Goal: Task Accomplishment & Management: Use online tool/utility

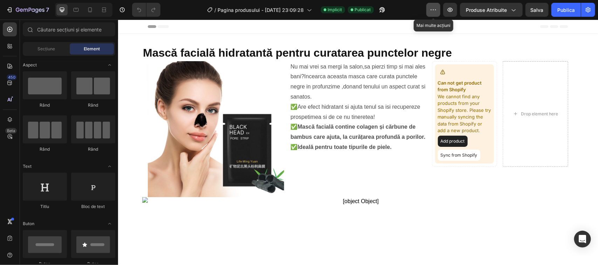
click at [430, 12] on icon "button" at bounding box center [433, 9] width 7 height 7
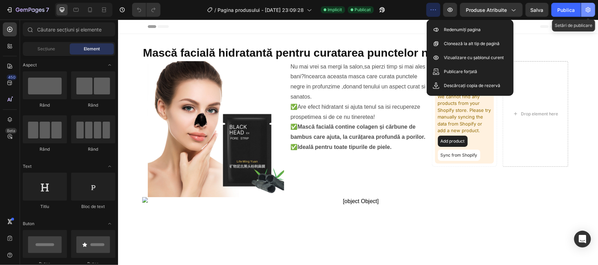
click at [587, 9] on icon "button" at bounding box center [587, 9] width 7 height 7
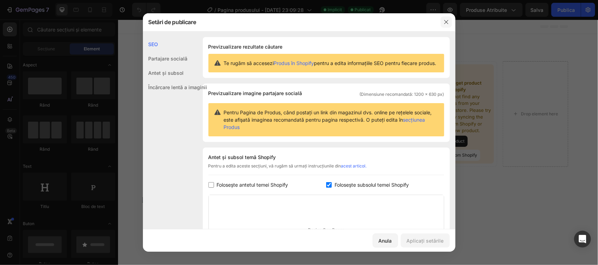
click at [445, 20] on icon "button" at bounding box center [446, 22] width 6 height 6
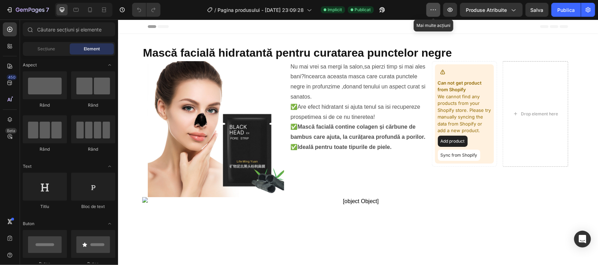
click at [433, 11] on icon "button" at bounding box center [433, 9] width 7 height 7
click at [90, 11] on icon at bounding box center [90, 9] width 4 height 5
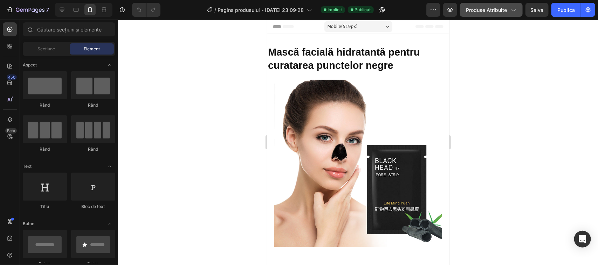
click at [513, 11] on icon "button" at bounding box center [512, 9] width 7 height 7
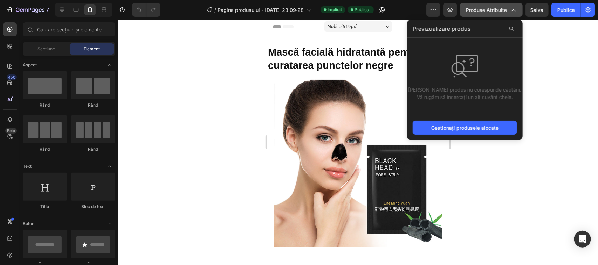
click at [513, 11] on icon "button" at bounding box center [512, 9] width 7 height 7
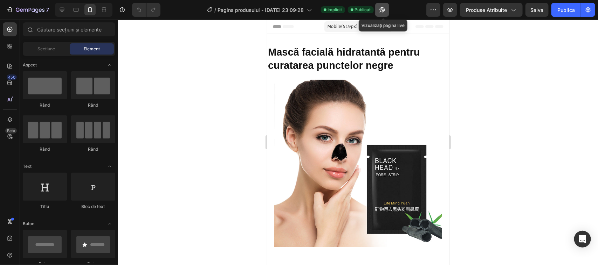
click at [381, 9] on icon "button" at bounding box center [381, 9] width 7 height 7
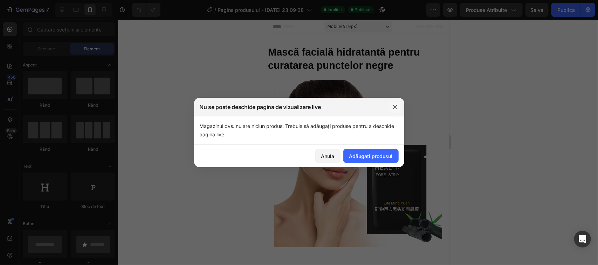
click at [395, 105] on icon "button" at bounding box center [395, 107] width 6 height 6
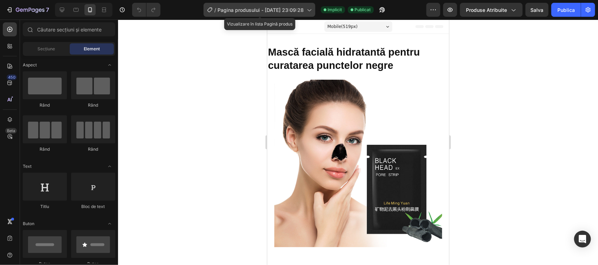
click at [309, 10] on icon at bounding box center [308, 9] width 7 height 7
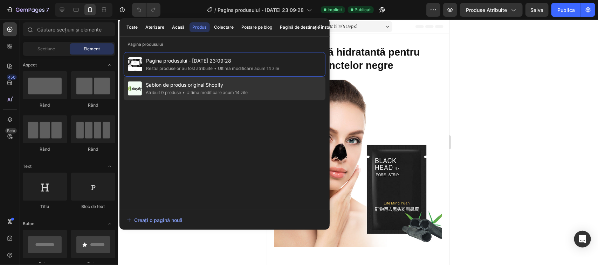
click at [276, 88] on div "Șablon de produs original Shopify Atribuit 0 produse • Ultima modificare acum 1…" at bounding box center [225, 89] width 202 height 24
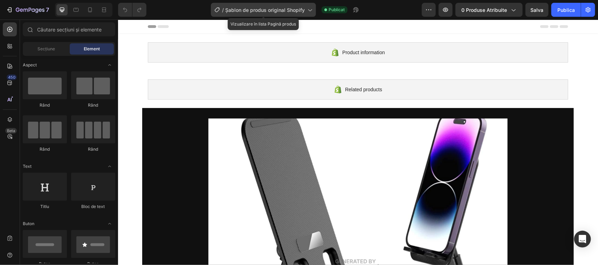
click at [309, 9] on icon at bounding box center [309, 9] width 7 height 7
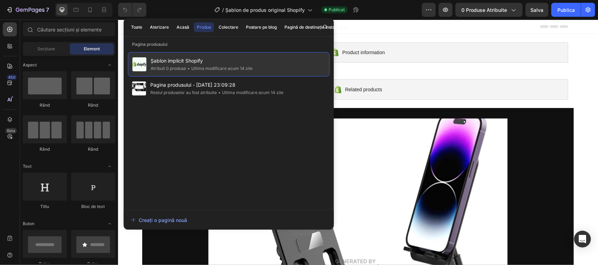
click at [267, 65] on div "Șablon implicit Shopify Atribuit 0 produse • Ultima modificare acum 14 zile" at bounding box center [229, 64] width 202 height 25
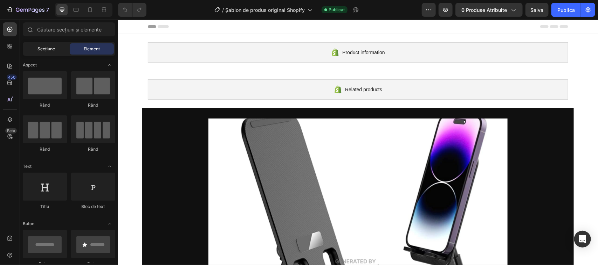
click at [46, 48] on font "Secțiune" at bounding box center [46, 48] width 18 height 5
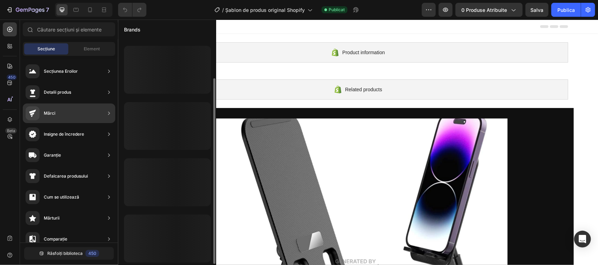
scroll to position [50, 0]
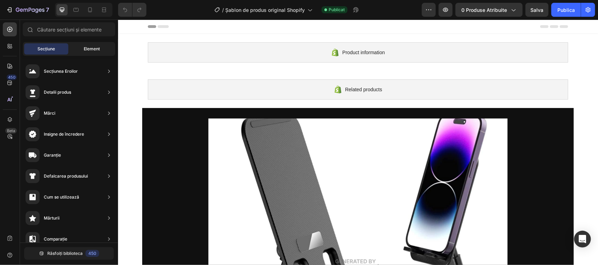
click at [89, 48] on font "Element" at bounding box center [92, 48] width 16 height 5
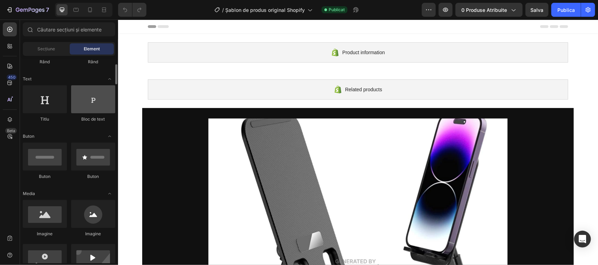
scroll to position [44, 0]
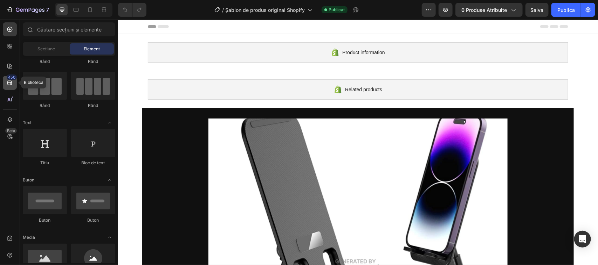
click at [9, 84] on icon at bounding box center [9, 82] width 7 height 7
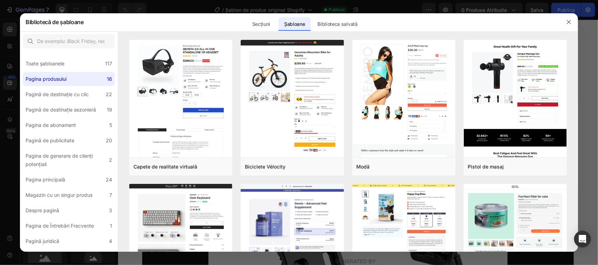
click at [8, 29] on div at bounding box center [299, 132] width 598 height 265
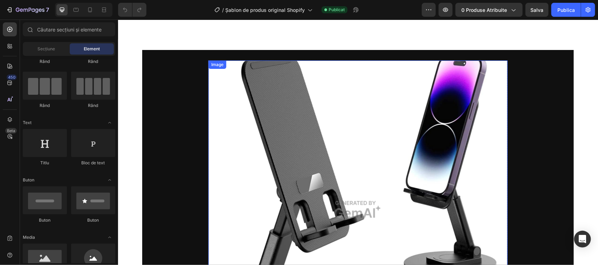
scroll to position [0, 0]
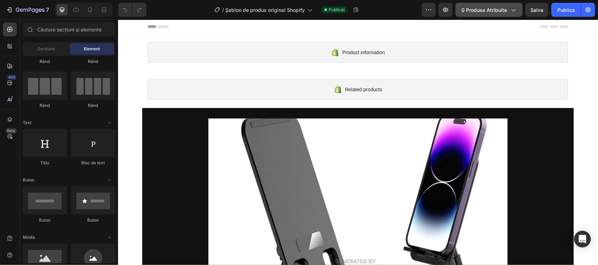
click at [512, 9] on icon "button" at bounding box center [512, 9] width 7 height 7
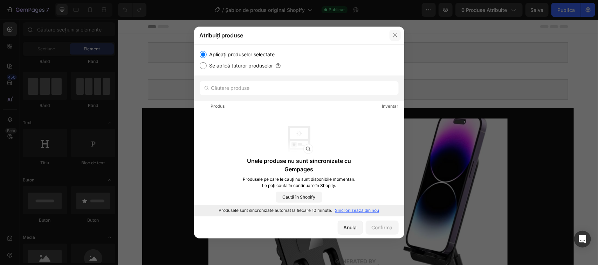
click at [395, 36] on icon "button" at bounding box center [395, 36] width 4 height 4
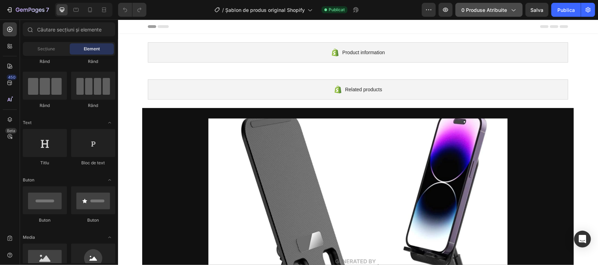
click at [513, 9] on icon "button" at bounding box center [512, 9] width 7 height 7
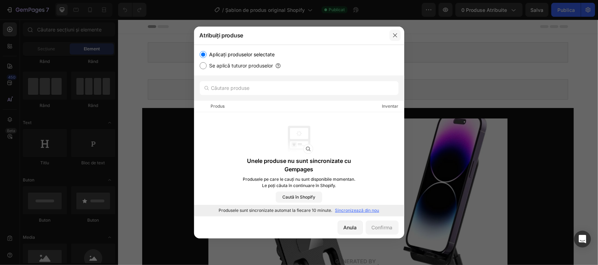
click at [395, 34] on icon "button" at bounding box center [395, 36] width 6 height 6
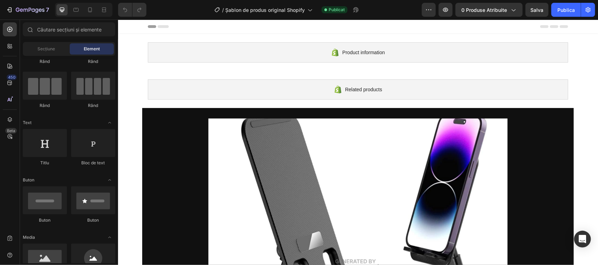
click at [98, 46] on font "Element" at bounding box center [92, 48] width 16 height 5
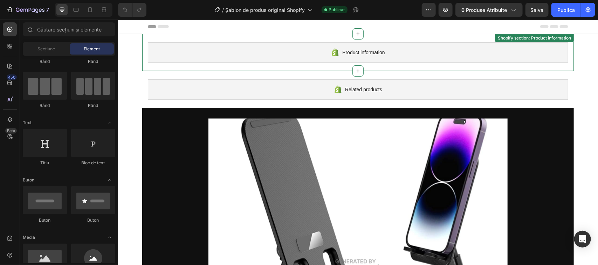
click at [348, 54] on span "Product information" at bounding box center [363, 52] width 42 height 8
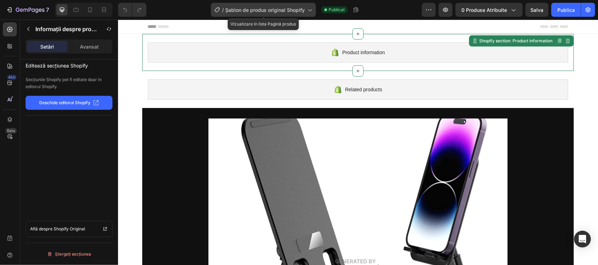
click at [311, 10] on icon at bounding box center [309, 9] width 7 height 7
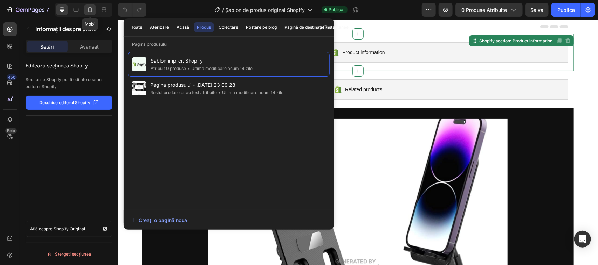
click at [90, 9] on icon at bounding box center [89, 9] width 7 height 7
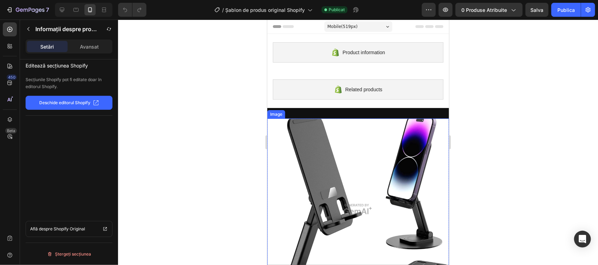
scroll to position [88, 0]
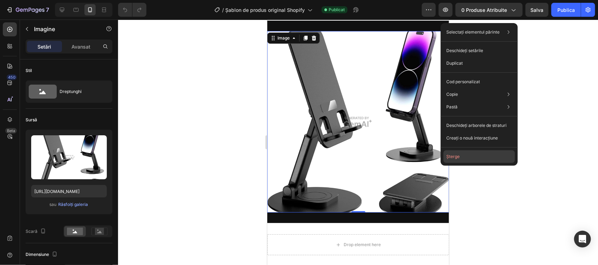
click at [454, 154] on font "Şterge" at bounding box center [452, 156] width 13 height 5
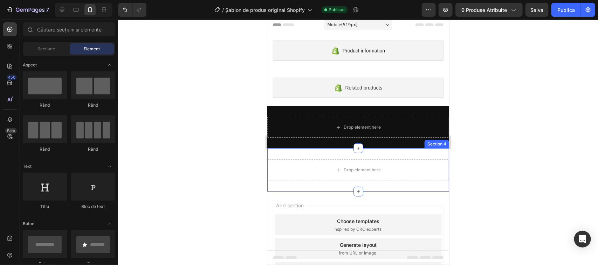
scroll to position [0, 0]
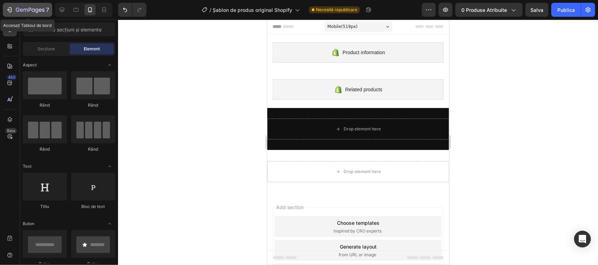
click at [9, 9] on icon "button" at bounding box center [9, 9] width 7 height 7
